Goal: Task Accomplishment & Management: Manage account settings

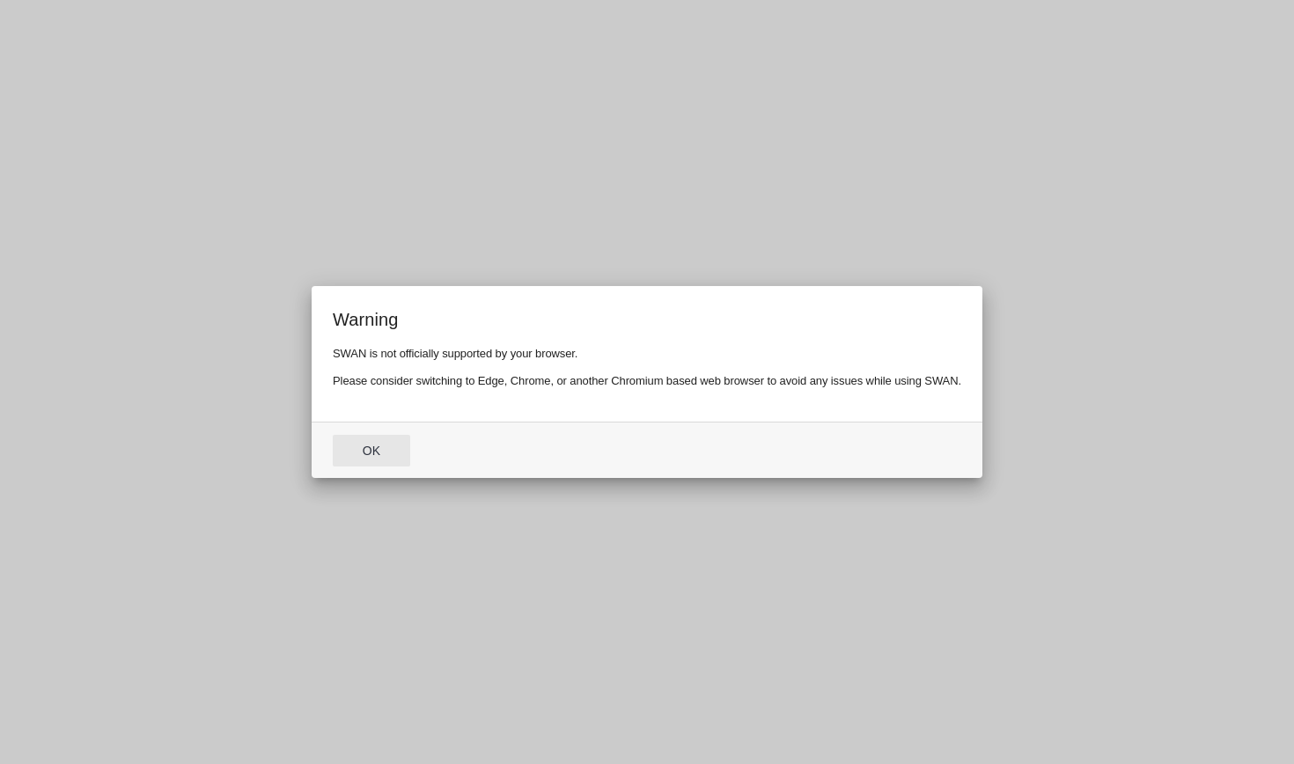
click at [386, 458] on button "Ok" at bounding box center [371, 451] width 77 height 32
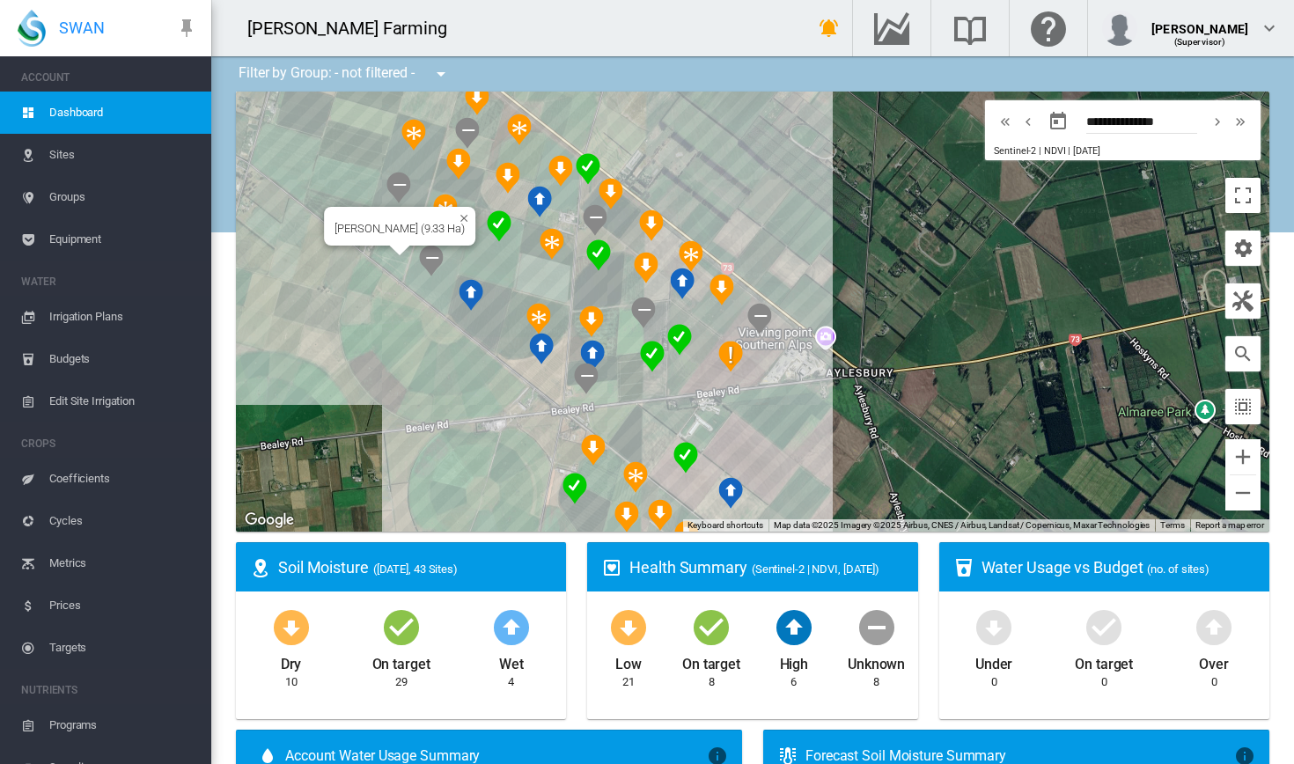
click at [394, 262] on div "[PERSON_NAME] (9.33 Ha)" at bounding box center [753, 312] width 1034 height 440
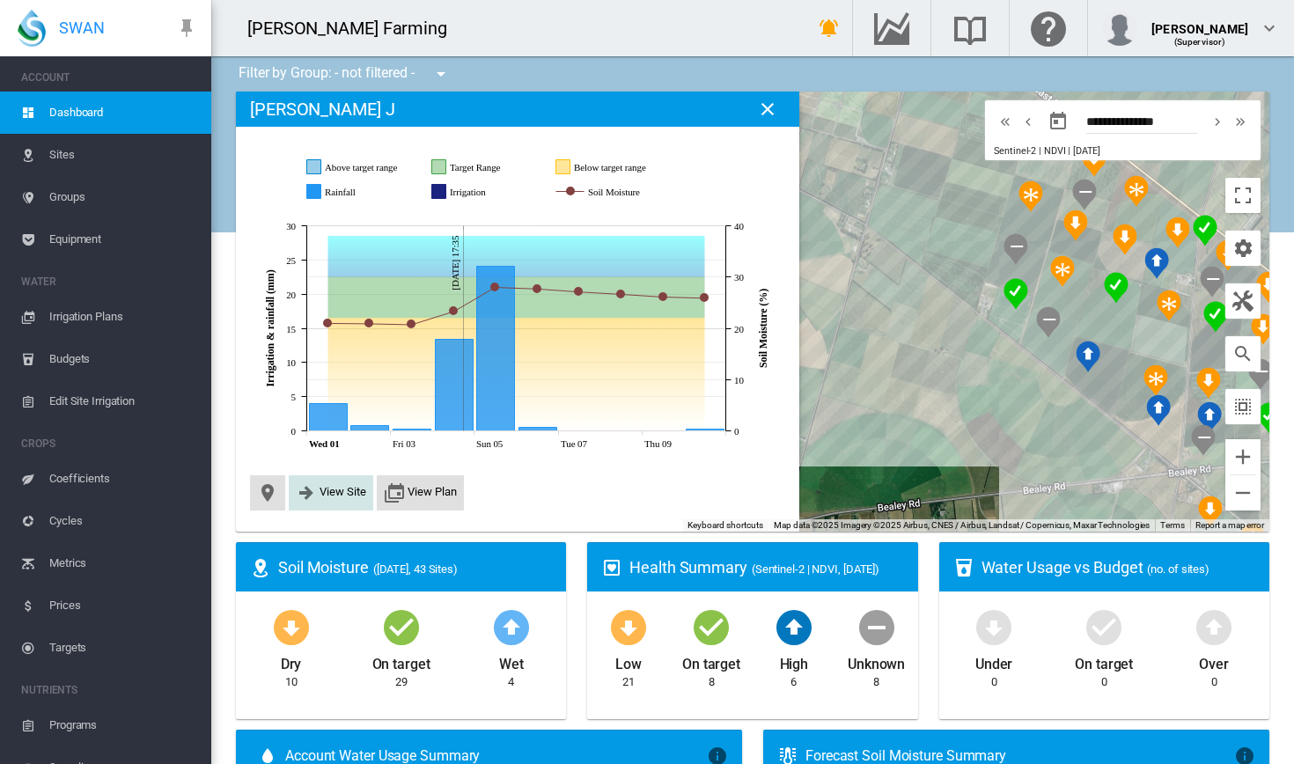
click at [367, 504] on span "View Site" at bounding box center [331, 492] width 85 height 35
click at [335, 488] on span "View Site" at bounding box center [343, 491] width 47 height 13
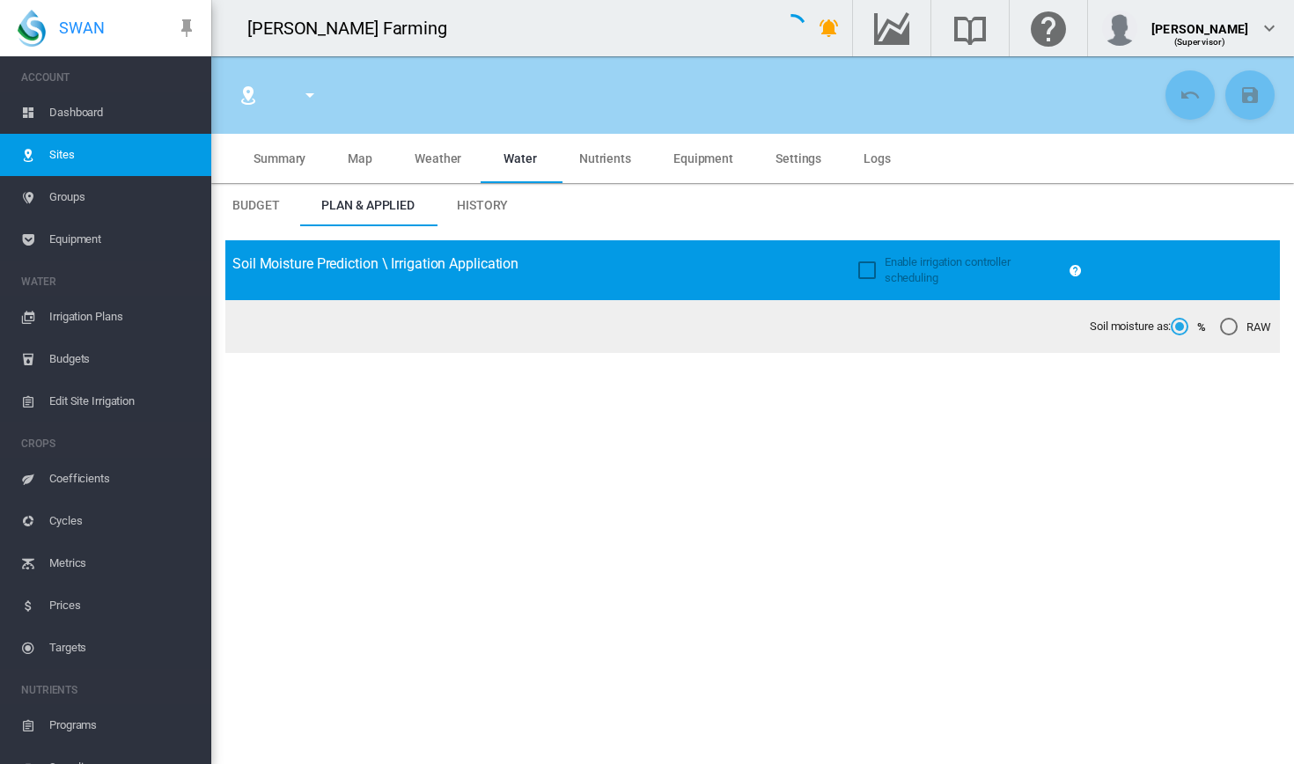
type input "*********"
type input "***"
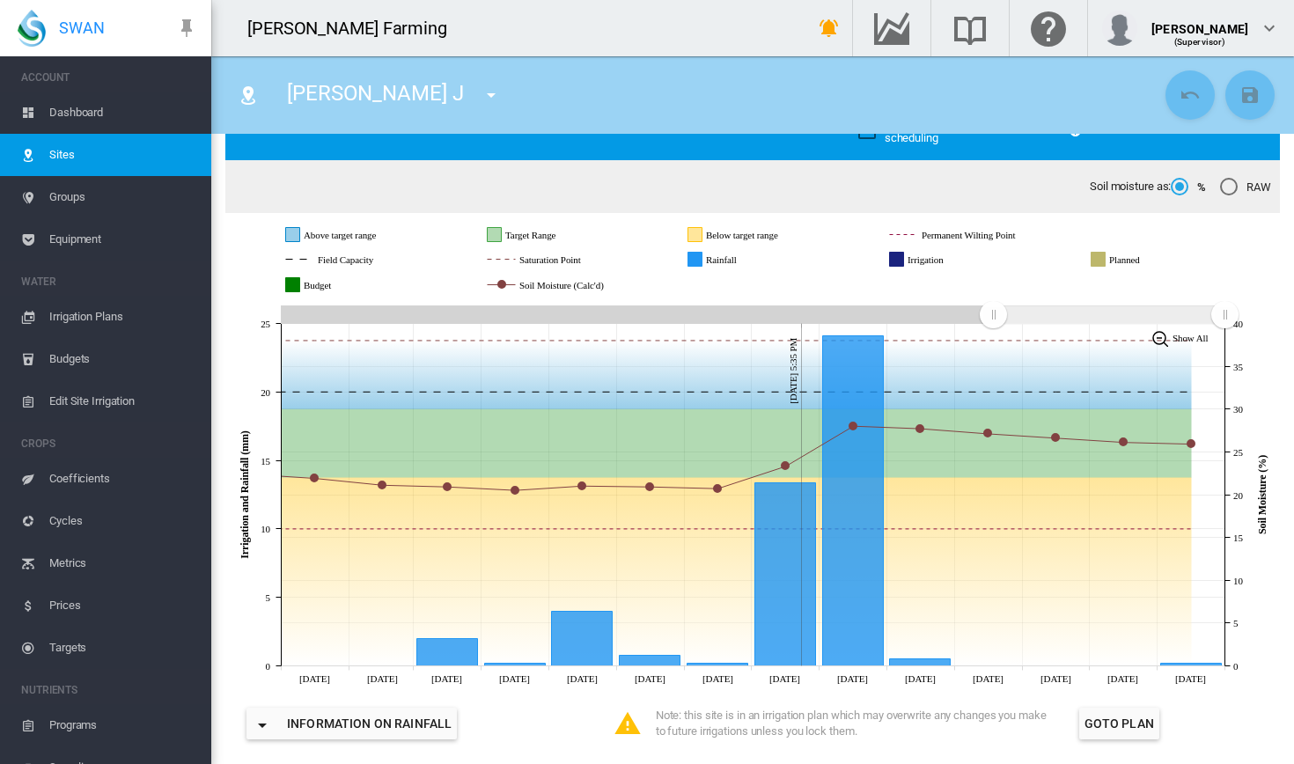
scroll to position [147, 0]
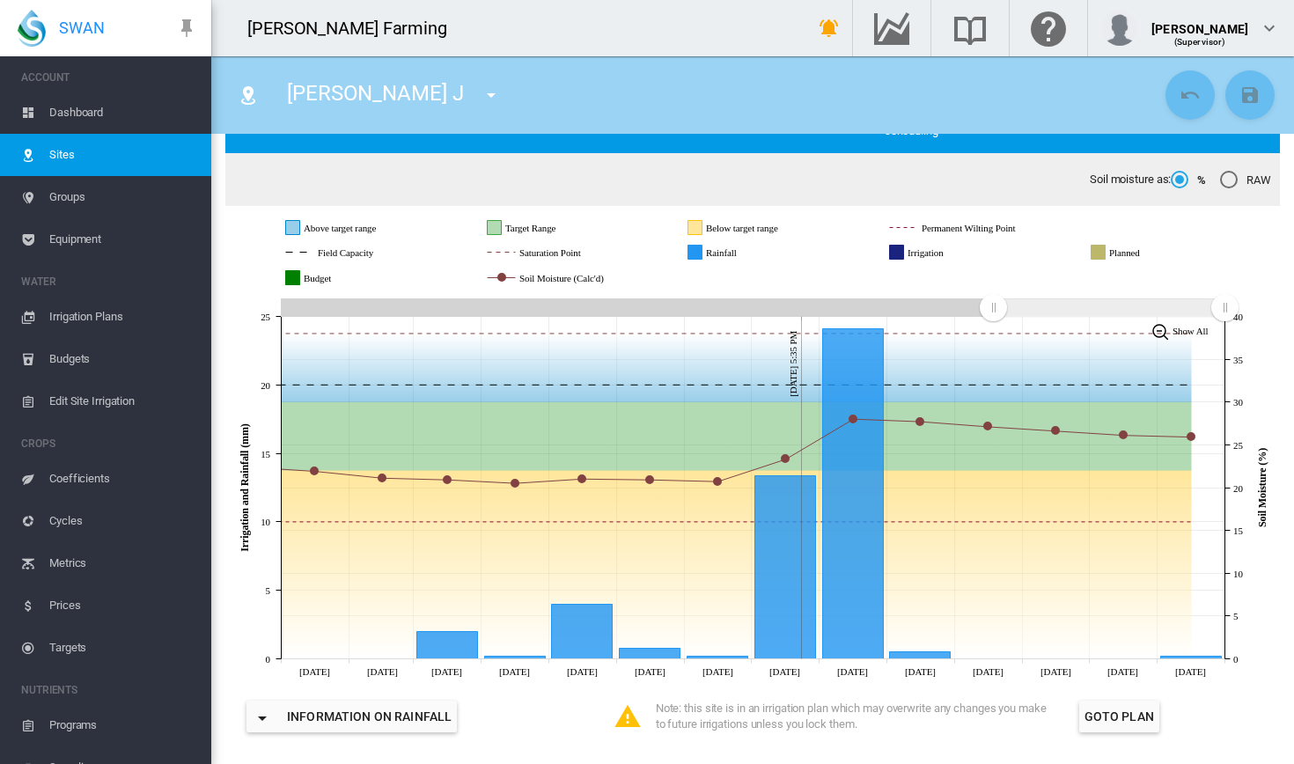
click at [92, 102] on span "Dashboard" at bounding box center [123, 113] width 148 height 42
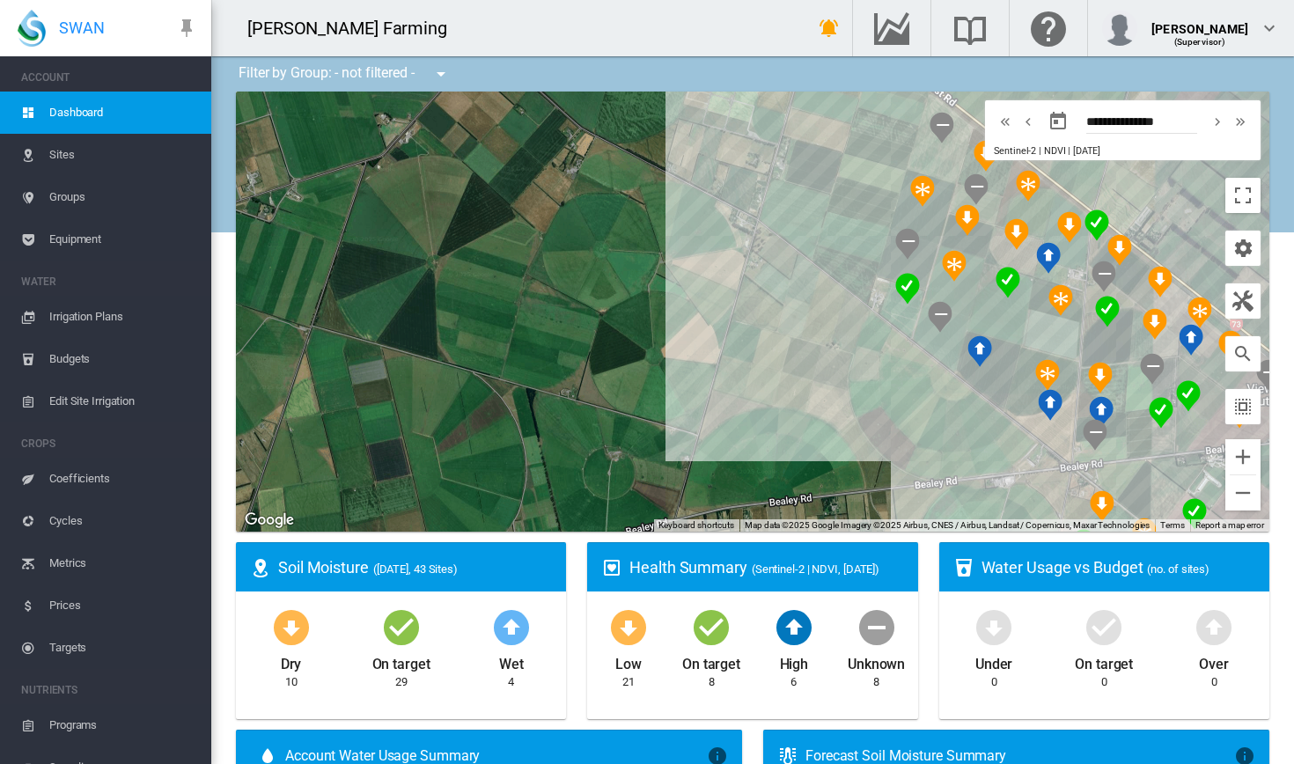
drag, startPoint x: 897, startPoint y: 445, endPoint x: 633, endPoint y: 351, distance: 280.4
click at [633, 351] on div at bounding box center [753, 312] width 1034 height 440
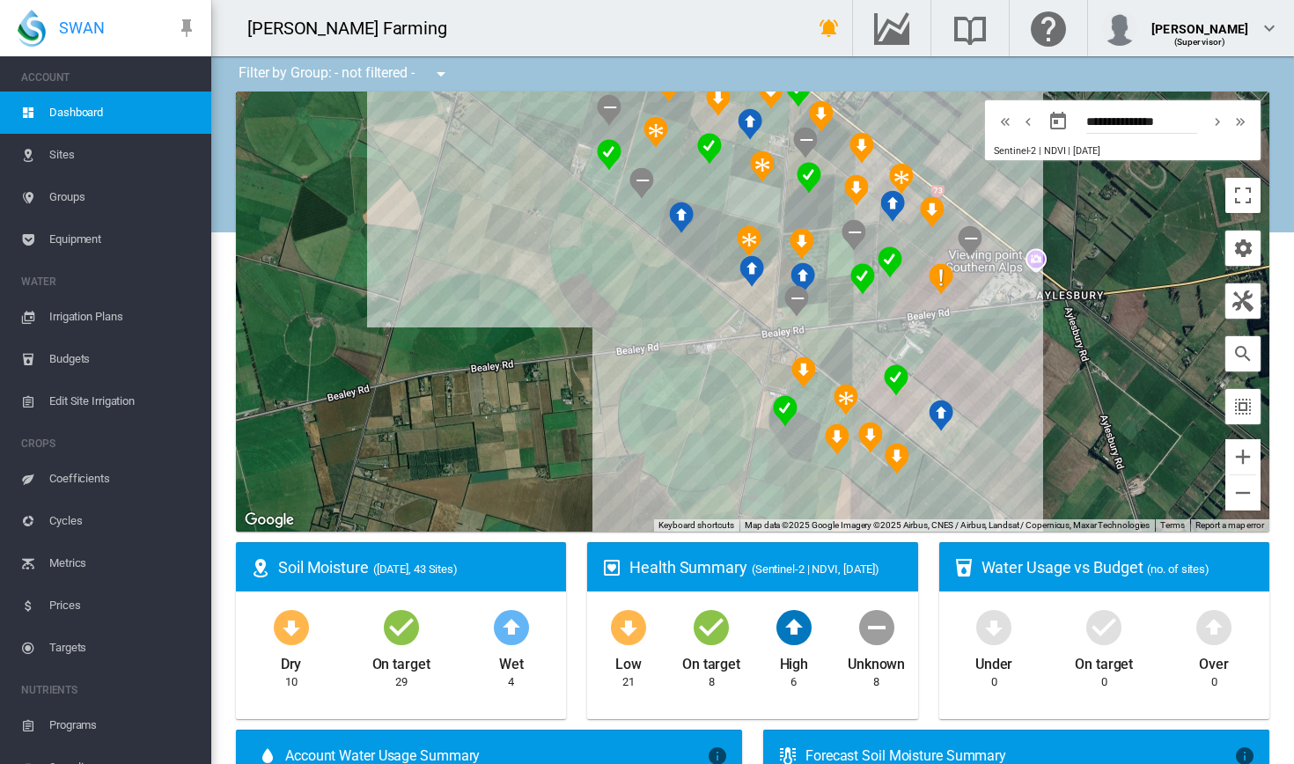
drag, startPoint x: 834, startPoint y: 438, endPoint x: 688, endPoint y: 406, distance: 148.7
click at [688, 406] on div at bounding box center [753, 312] width 1034 height 440
click at [837, 415] on img "NDVI: Brooker MC" at bounding box center [846, 400] width 25 height 32
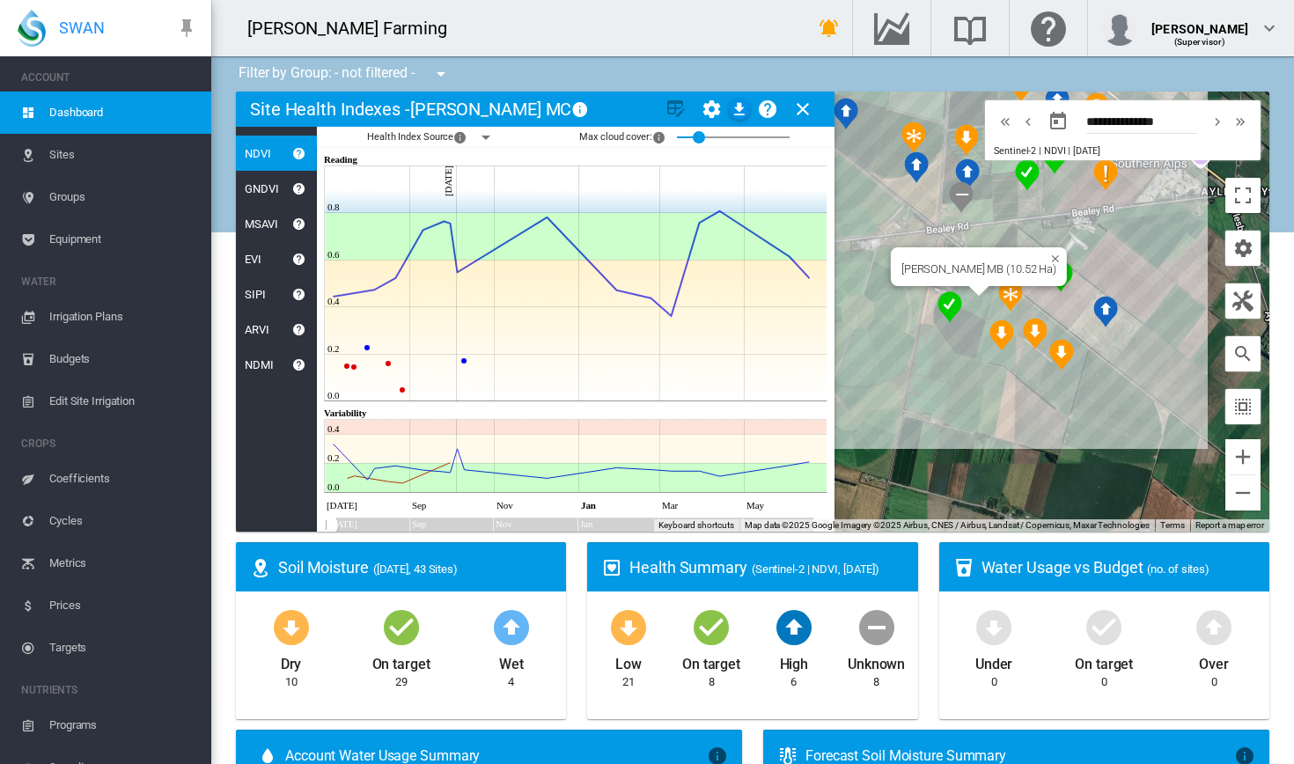
click at [976, 308] on div "[PERSON_NAME] MB (10.52 Ha)" at bounding box center [753, 312] width 1034 height 440
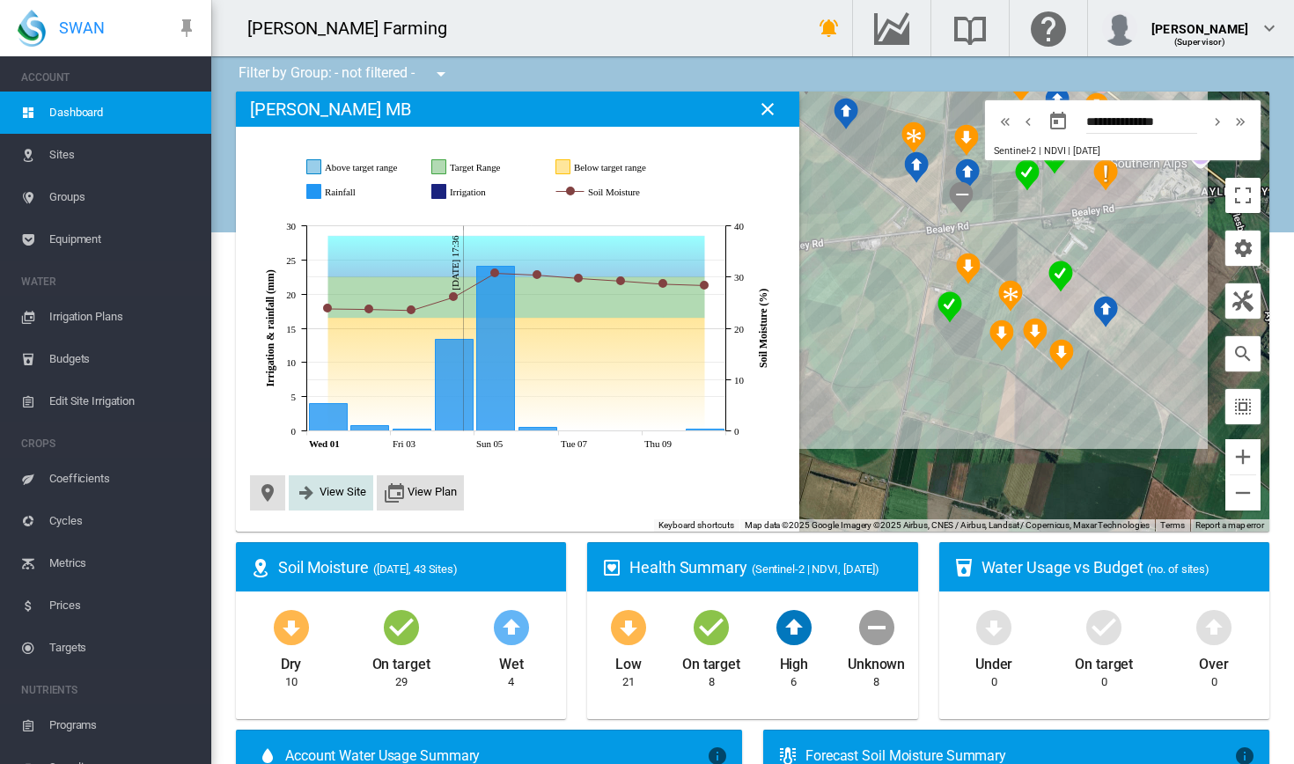
click at [340, 496] on span "View Site" at bounding box center [343, 491] width 47 height 13
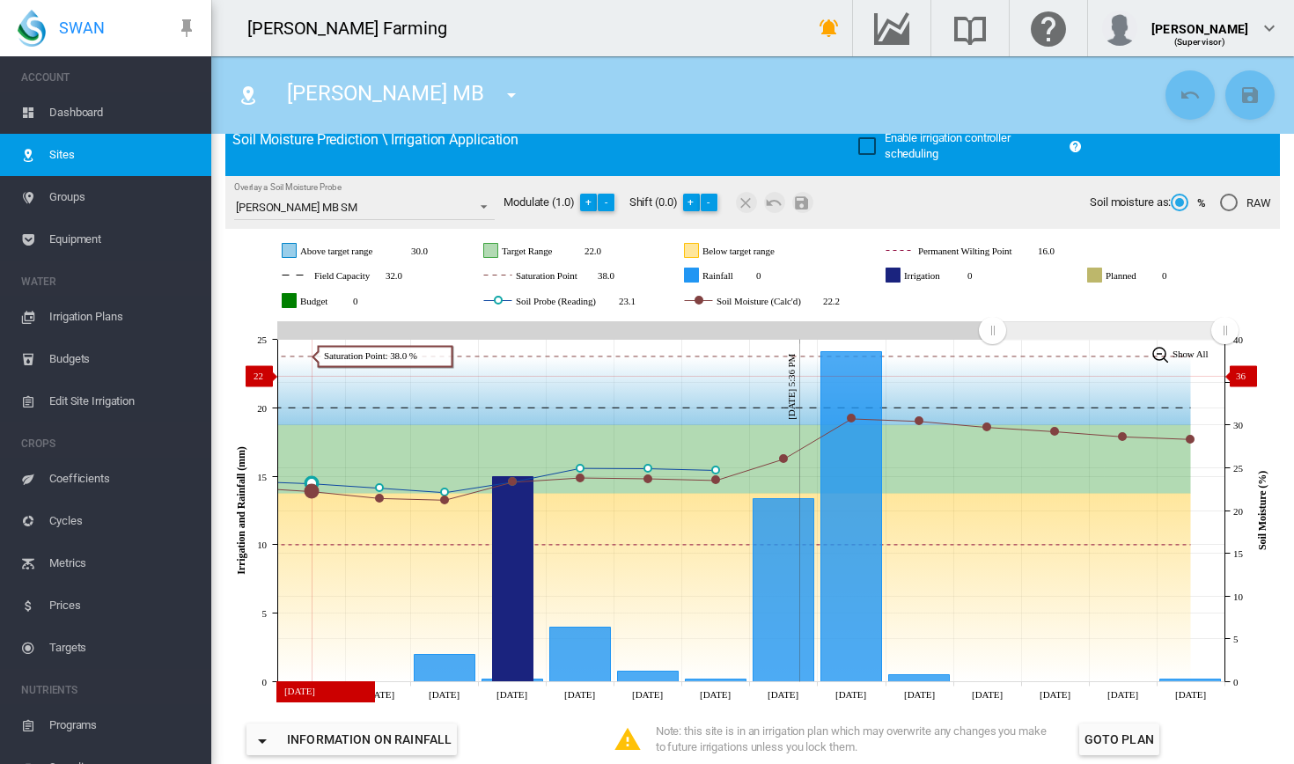
scroll to position [126, 0]
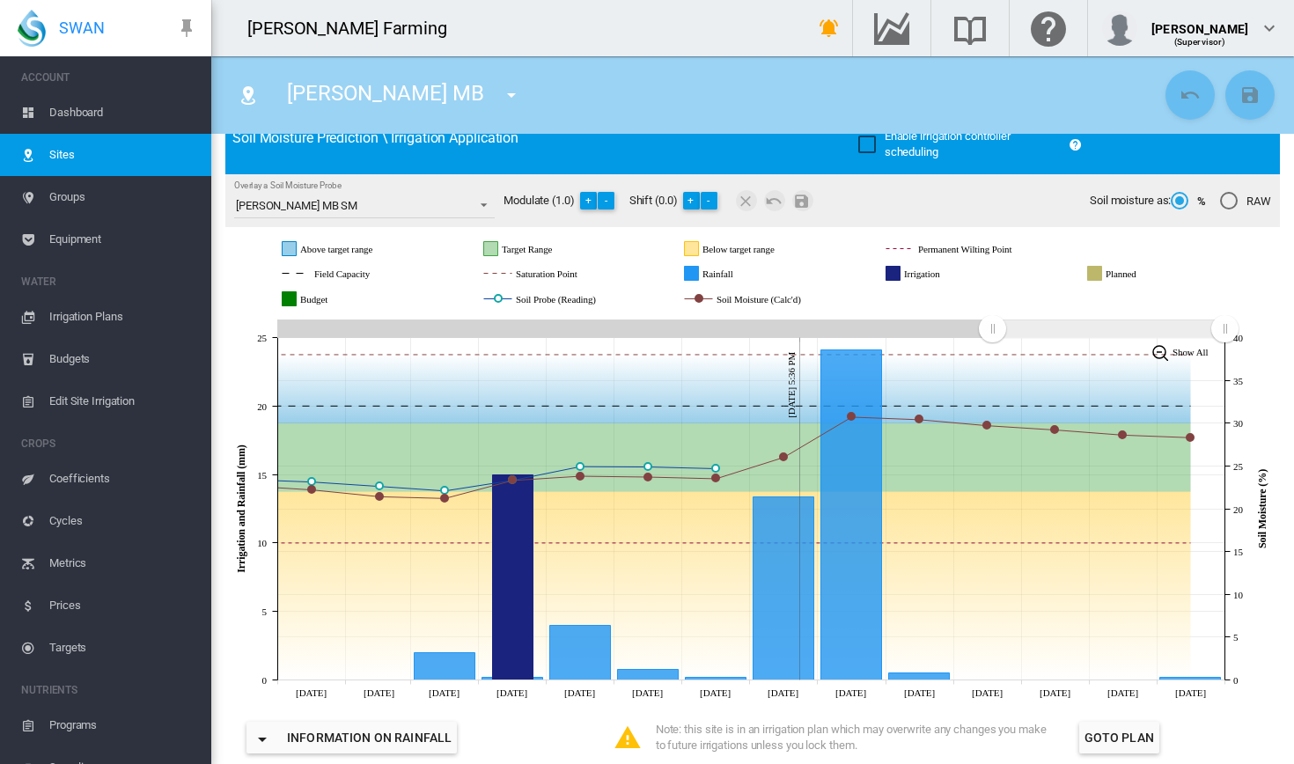
click at [123, 109] on span "Dashboard" at bounding box center [123, 113] width 148 height 42
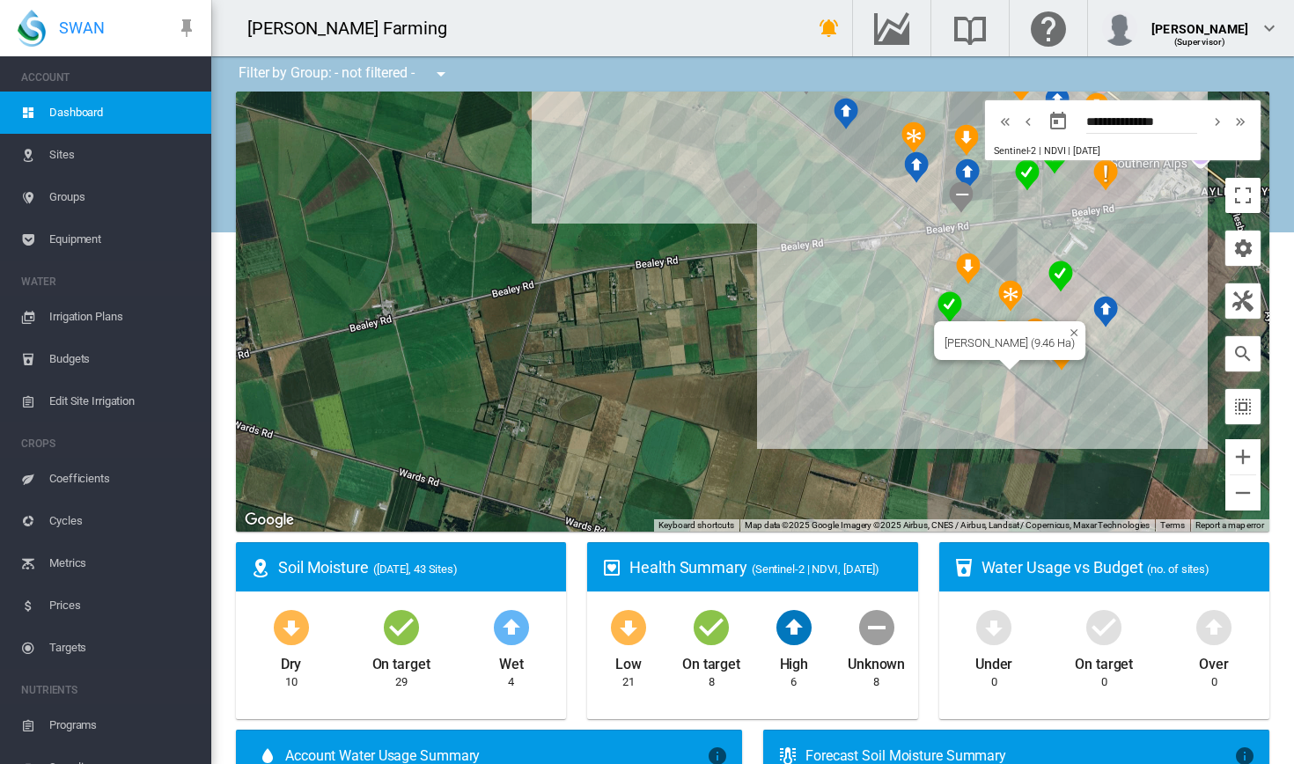
click at [1009, 366] on div at bounding box center [1010, 365] width 22 height 11
click at [997, 357] on div "[PERSON_NAME] (9.46 Ha)" at bounding box center [753, 312] width 1034 height 440
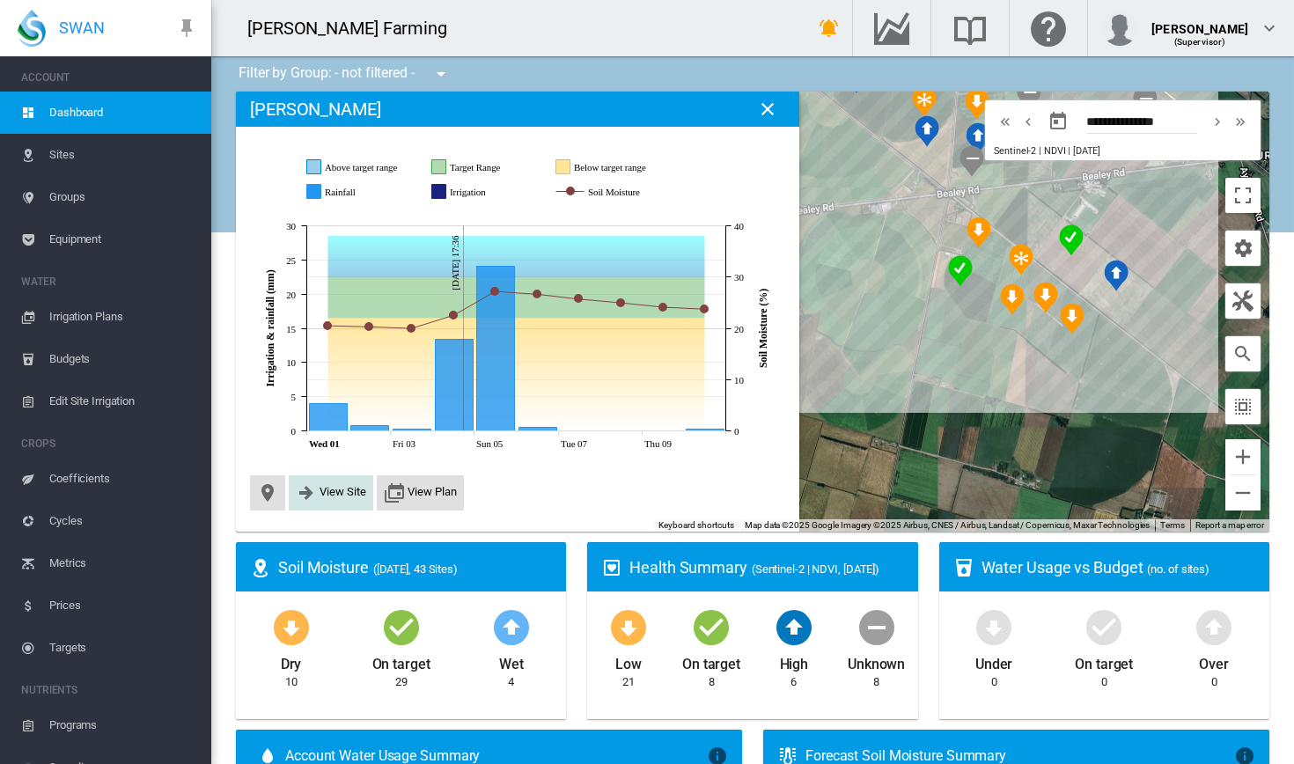
click at [328, 504] on span "View Site" at bounding box center [331, 492] width 85 height 35
click at [338, 489] on span "View Site" at bounding box center [343, 491] width 47 height 13
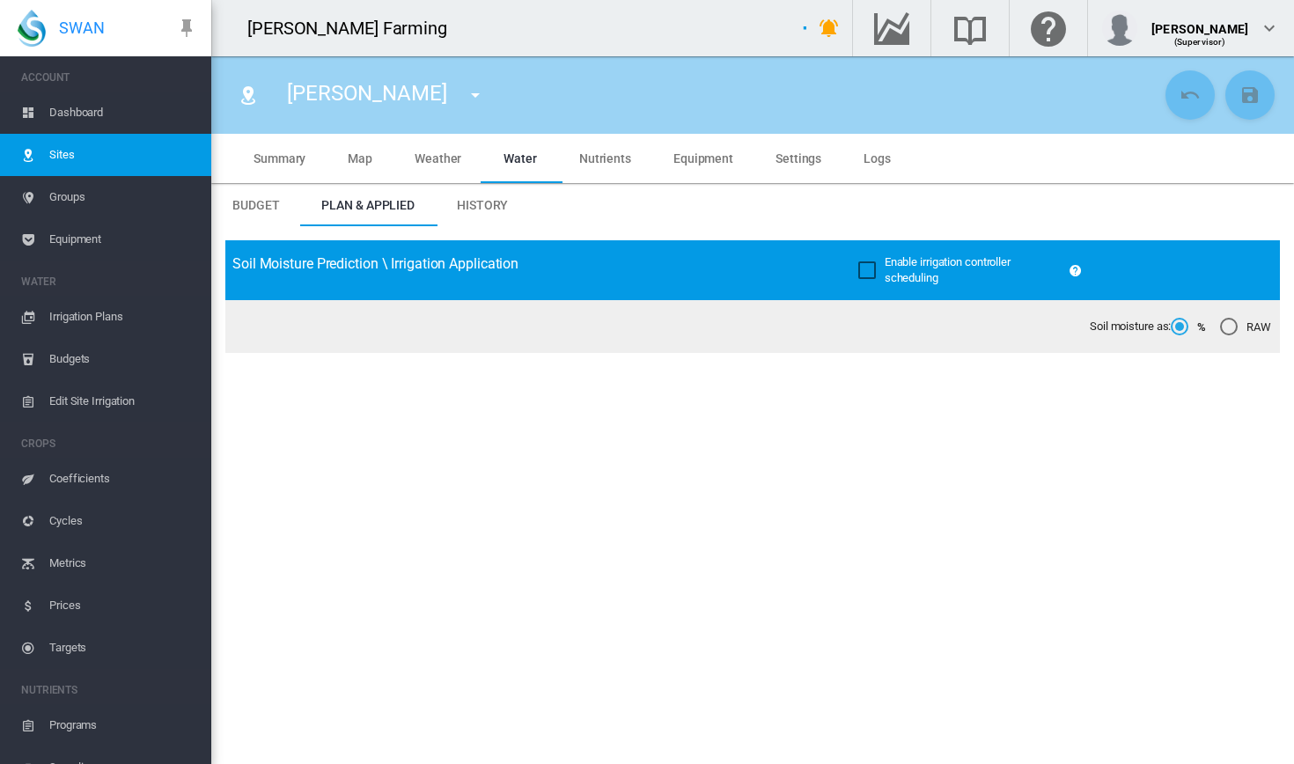
type input "****"
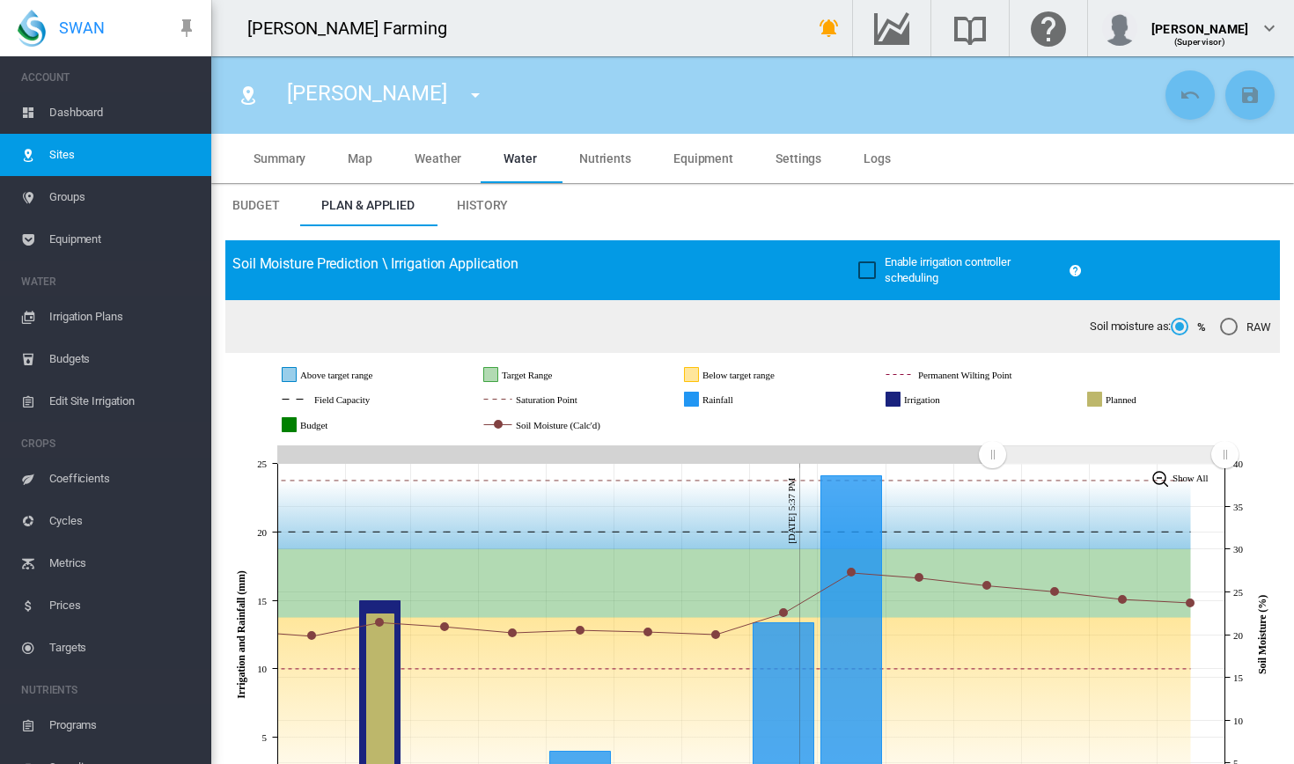
click at [116, 107] on span "Dashboard" at bounding box center [123, 113] width 148 height 42
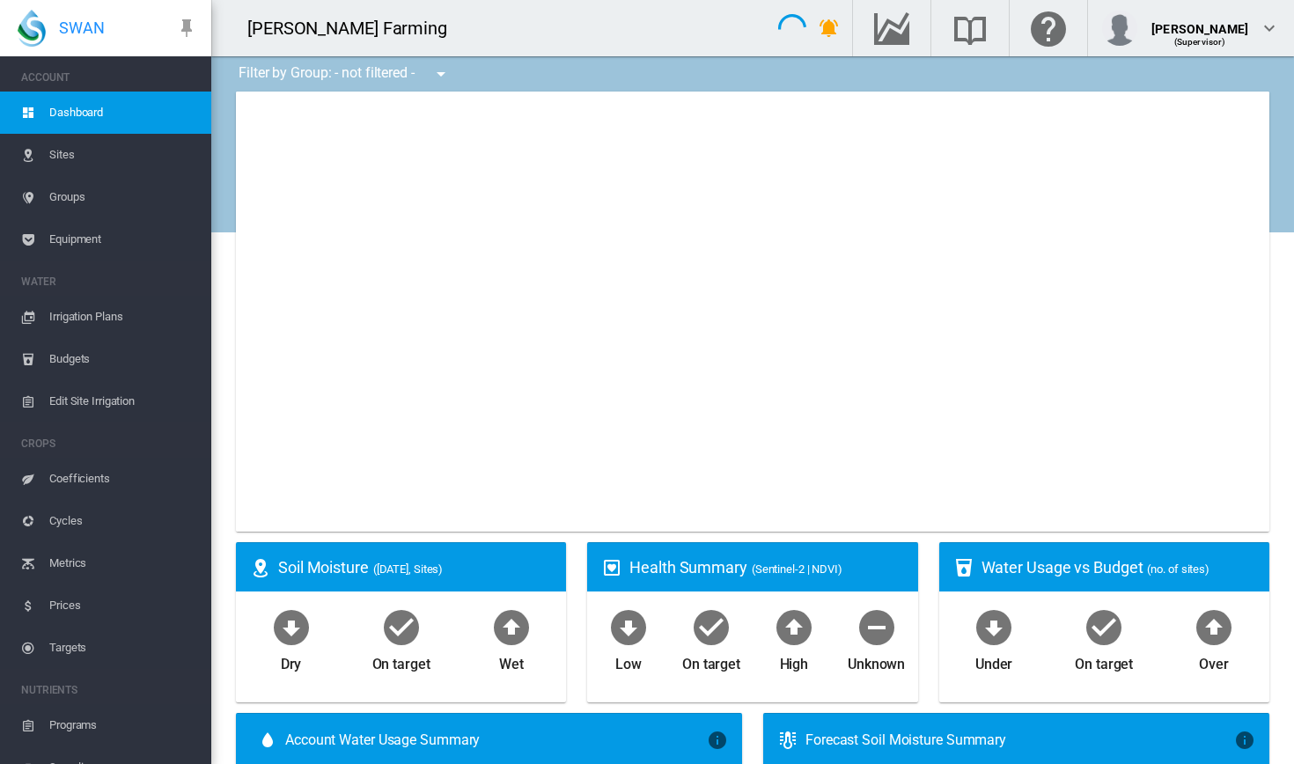
type input "**********"
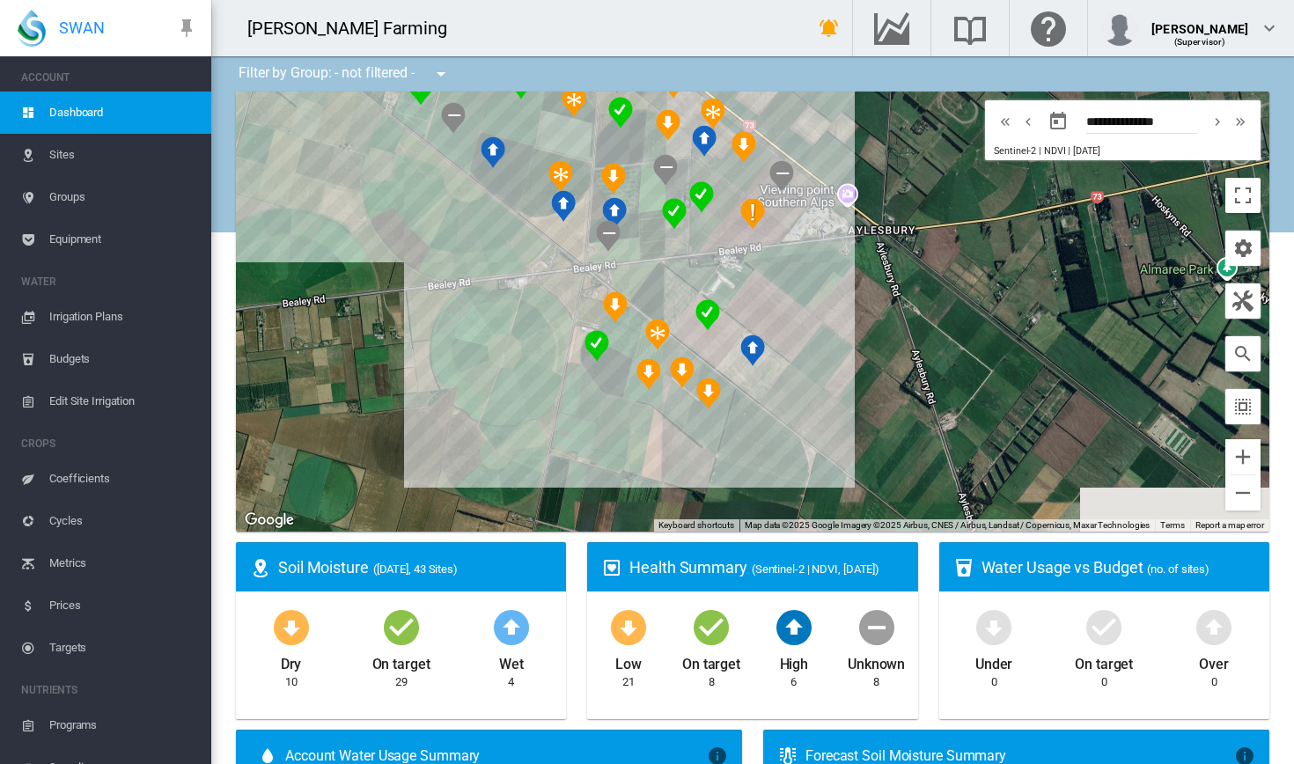
drag, startPoint x: 789, startPoint y: 306, endPoint x: 423, endPoint y: 381, distance: 372.9
click at [423, 381] on div at bounding box center [753, 312] width 1034 height 440
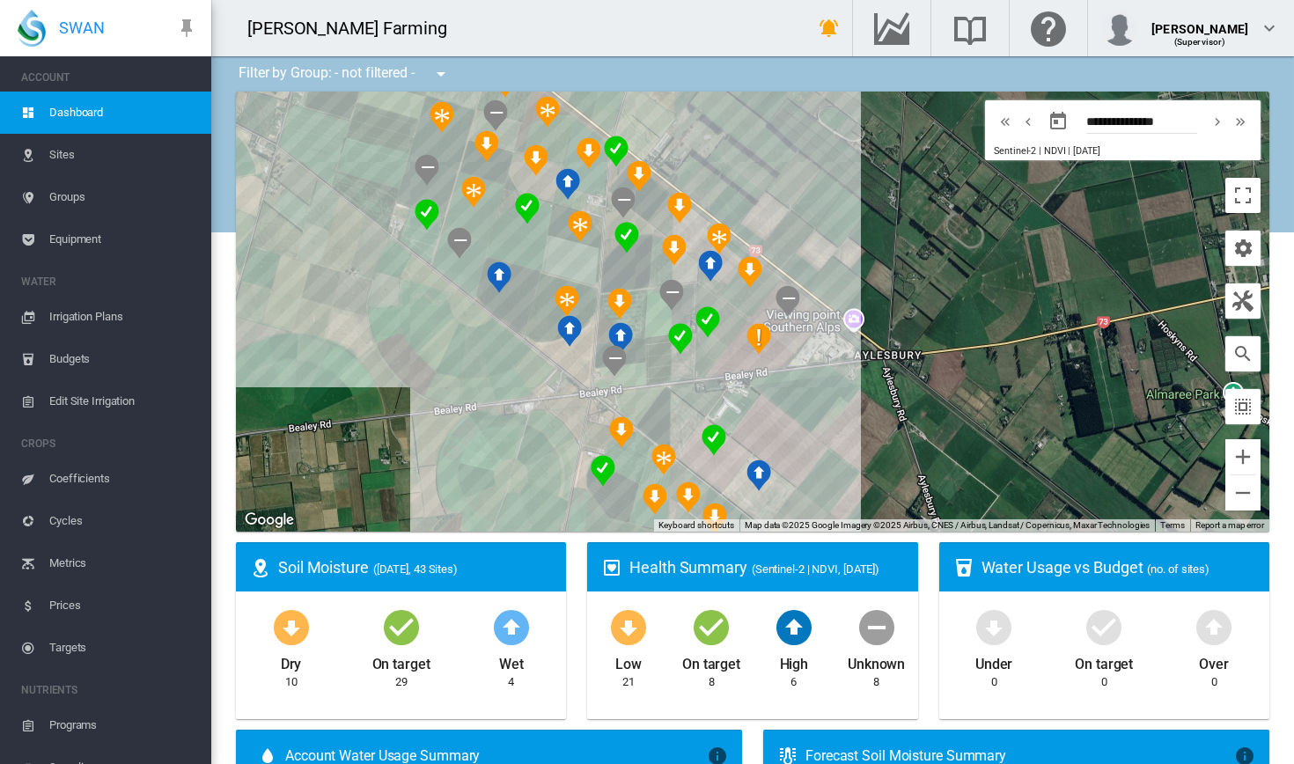
drag, startPoint x: 917, startPoint y: 292, endPoint x: 930, endPoint y: 427, distance: 135.3
click at [930, 427] on div at bounding box center [753, 312] width 1034 height 440
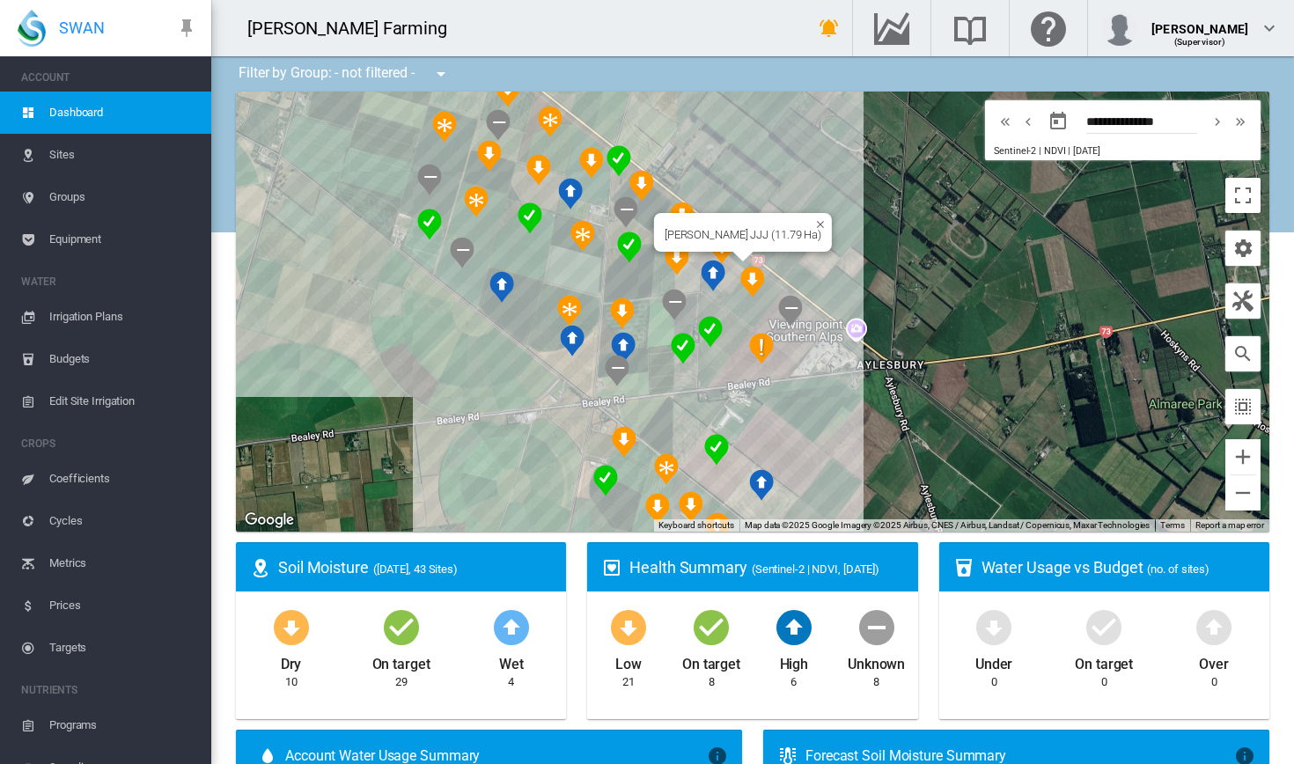
click at [734, 268] on div "[PERSON_NAME] JJJ (11.79 Ha)" at bounding box center [753, 312] width 1034 height 440
